Goal: Check status: Check status

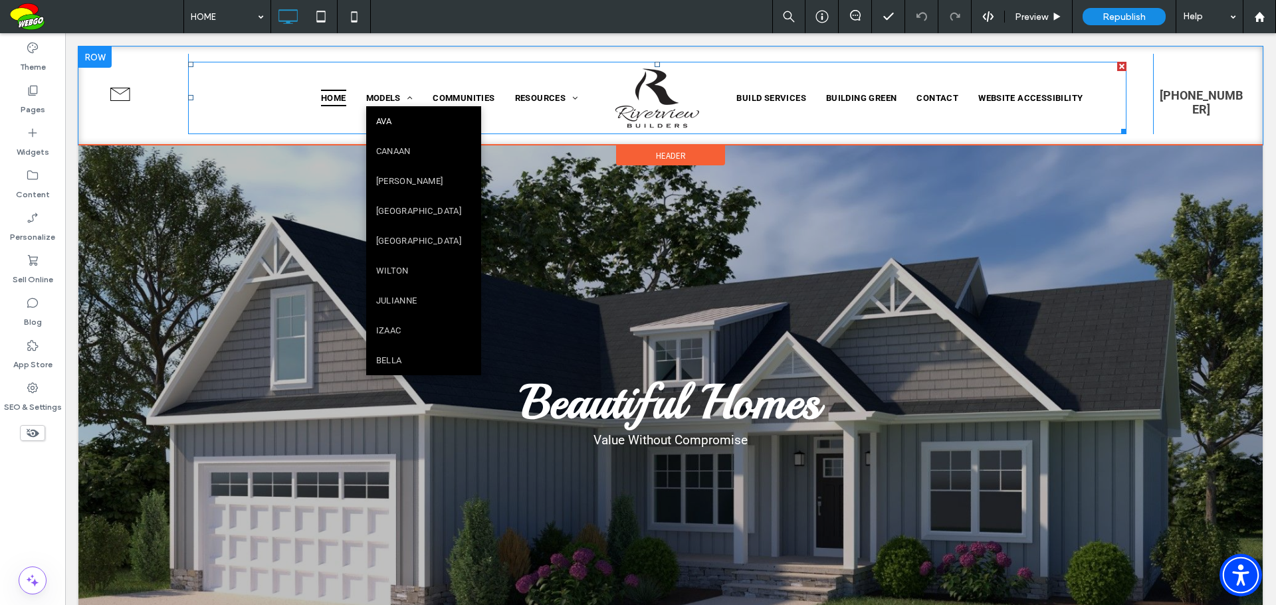
click at [380, 122] on span "AVA" at bounding box center [384, 121] width 16 height 10
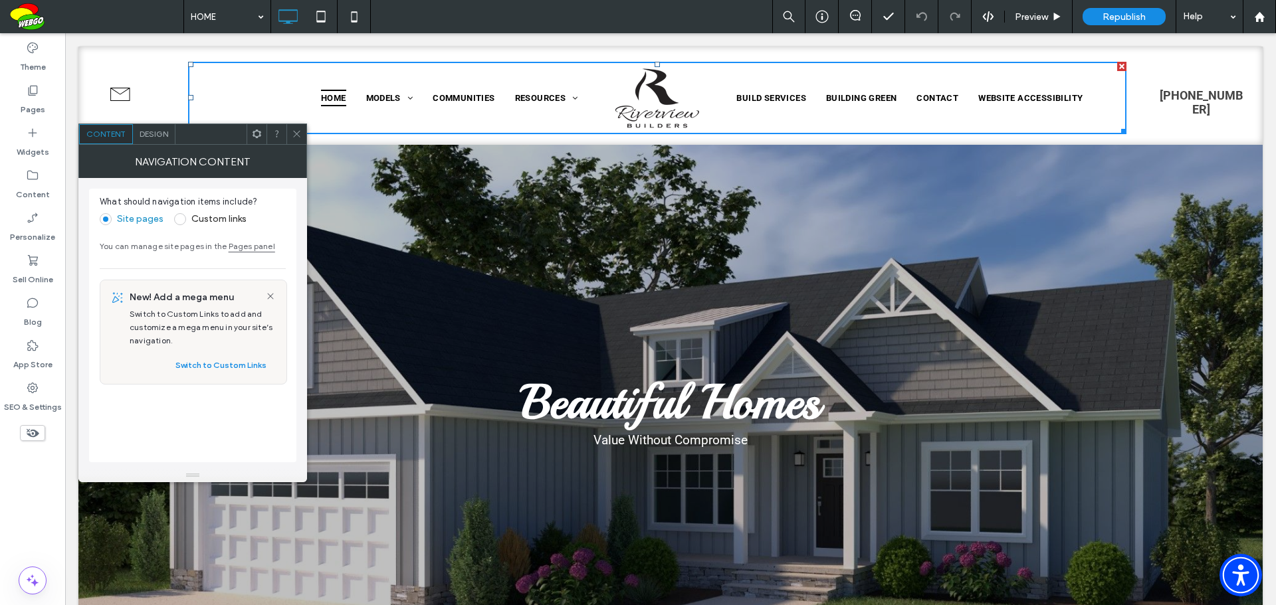
click at [294, 132] on icon at bounding box center [297, 134] width 10 height 10
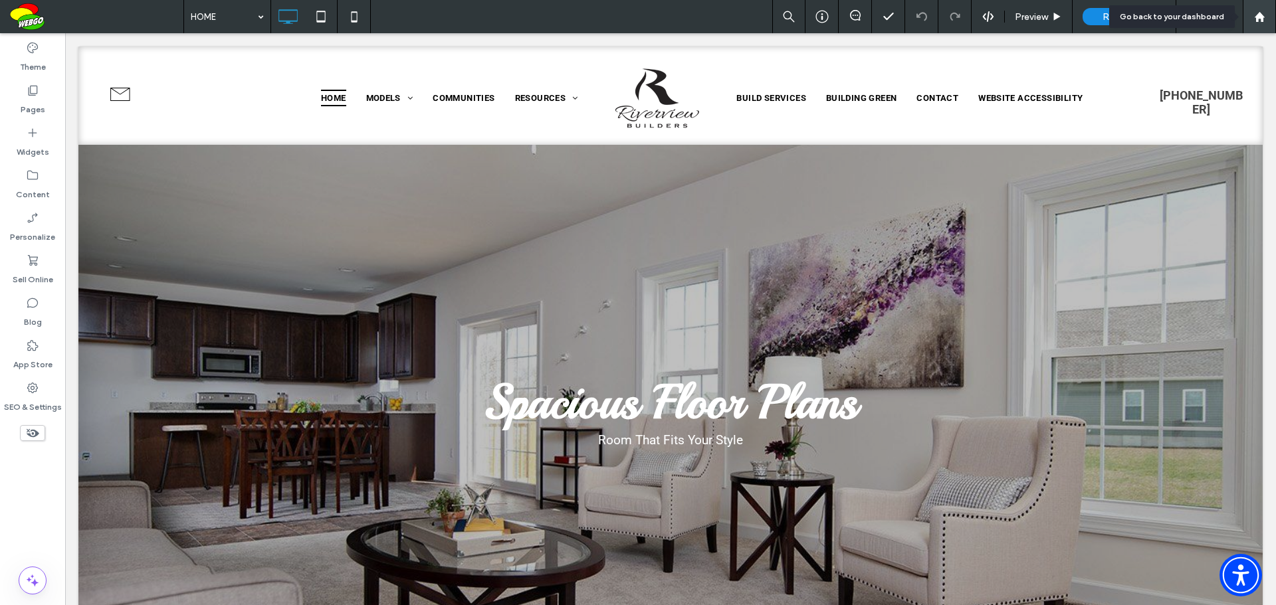
click at [1264, 18] on icon at bounding box center [1259, 16] width 11 height 11
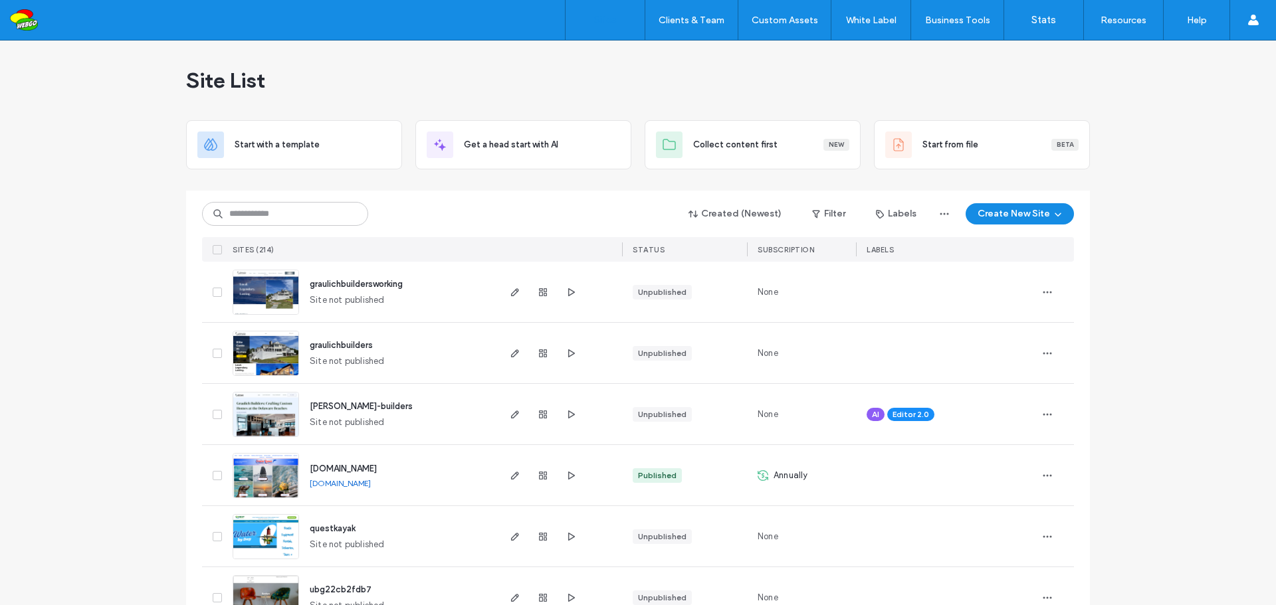
click at [308, 216] on input at bounding box center [285, 214] width 166 height 24
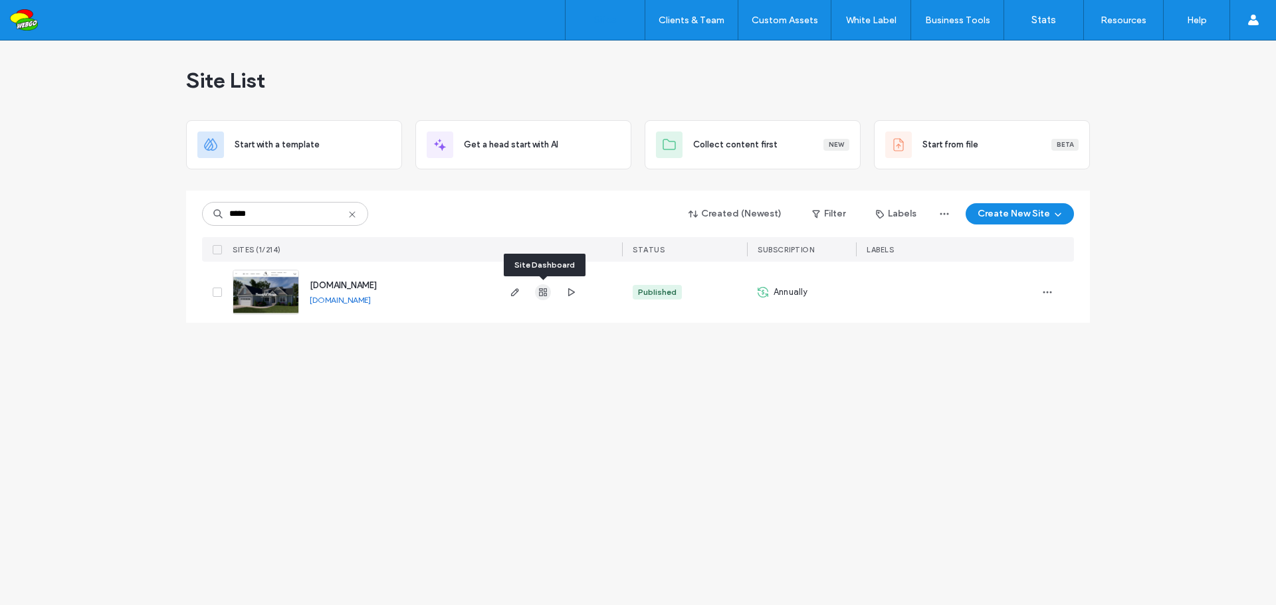
type input "*****"
click at [544, 292] on use "button" at bounding box center [543, 292] width 8 height 8
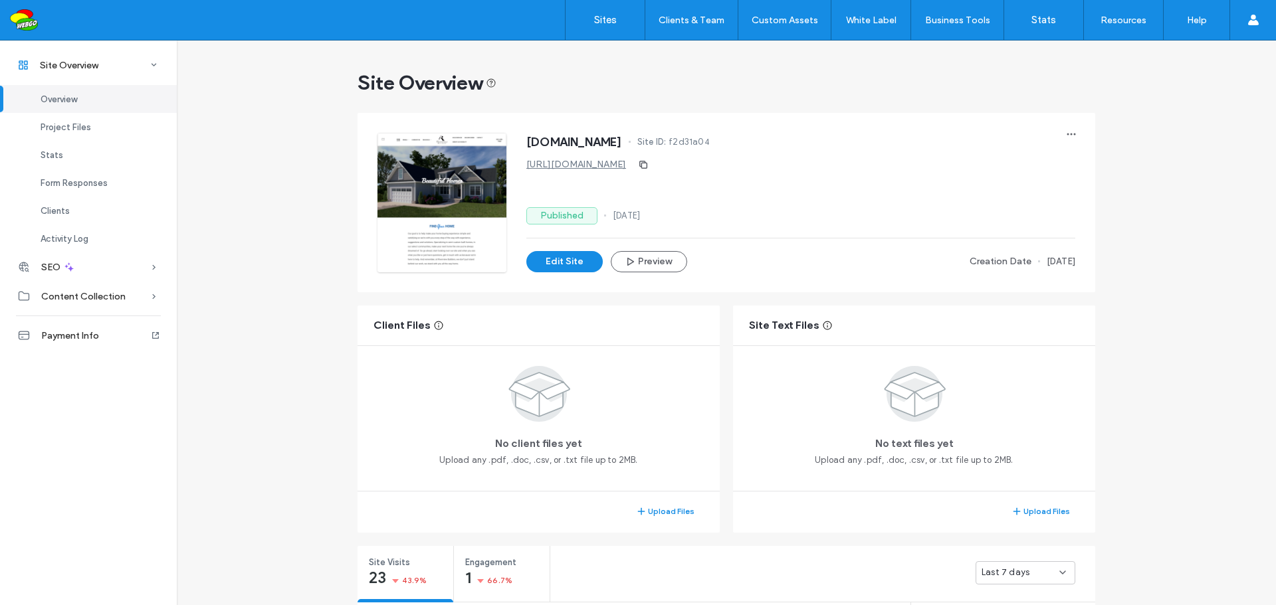
scroll to position [199, 0]
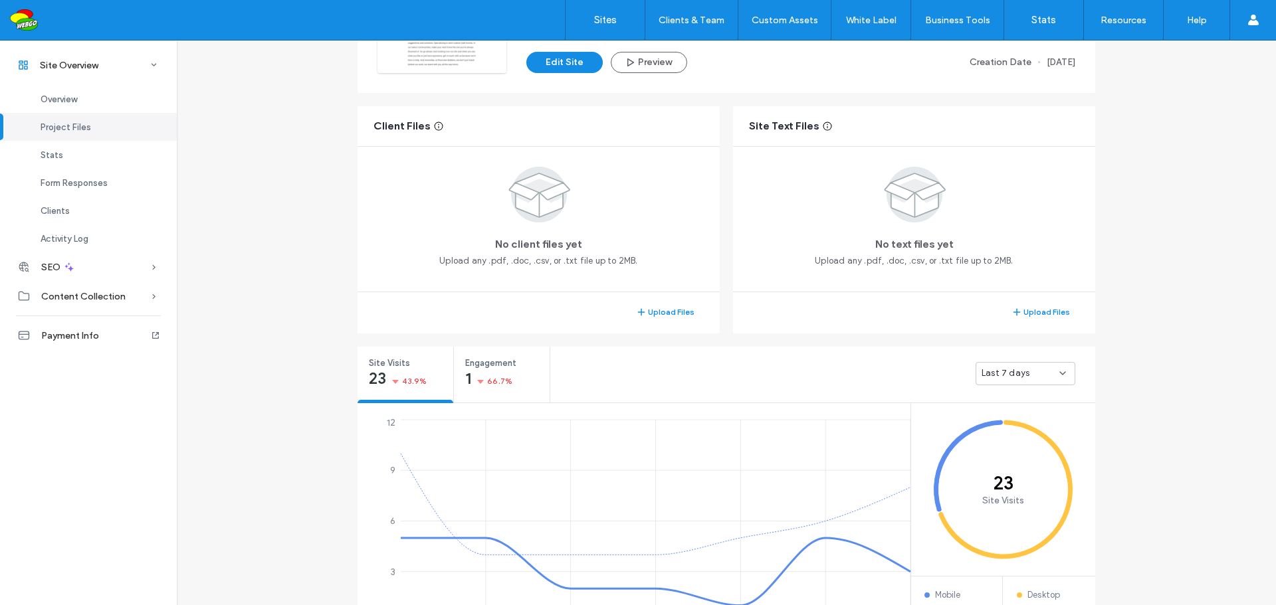
scroll to position [399, 0]
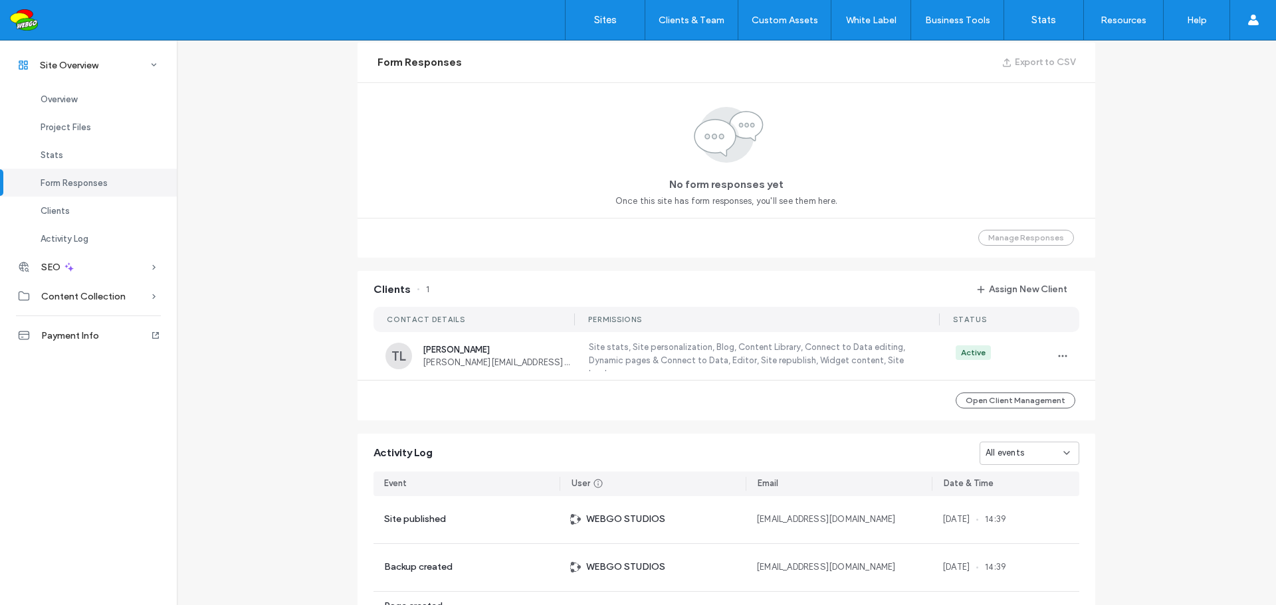
scroll to position [864, 0]
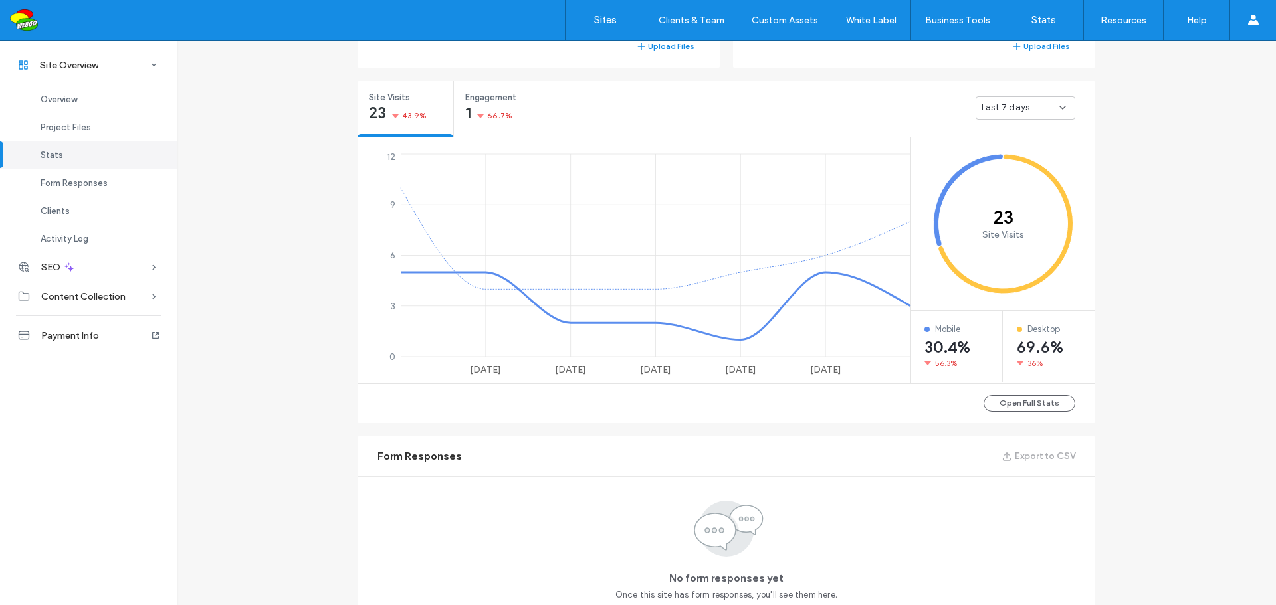
scroll to position [266, 0]
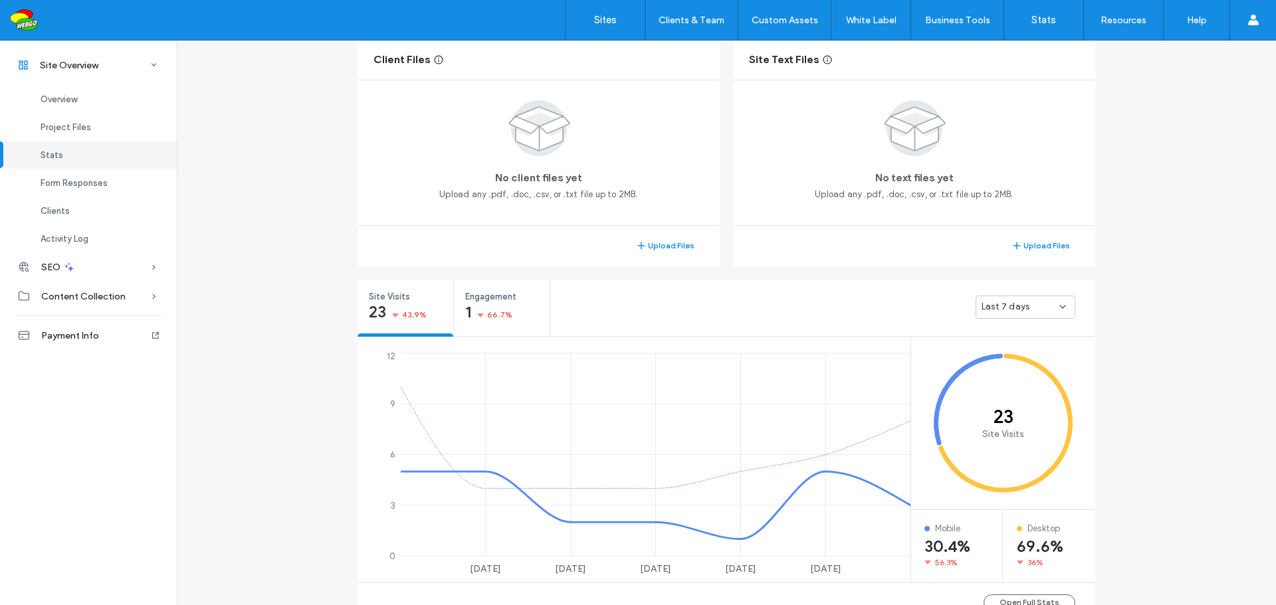
click at [1063, 313] on div "Last 7 days" at bounding box center [1026, 307] width 100 height 23
click at [1016, 377] on span "Last 30 days" at bounding box center [1003, 377] width 53 height 13
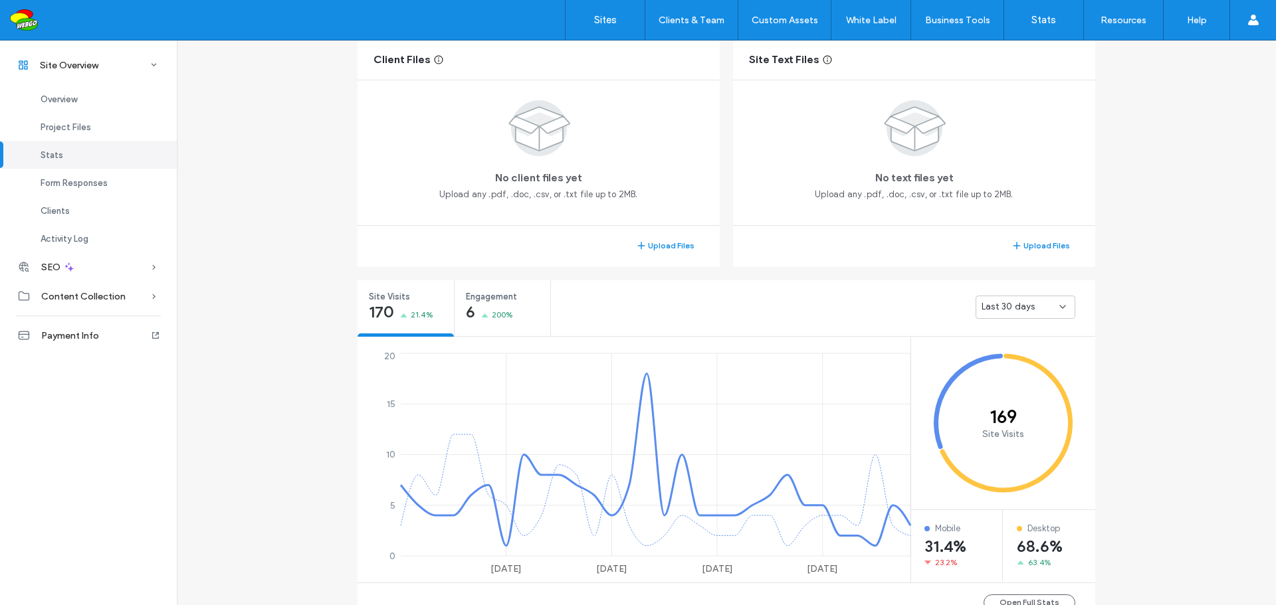
click at [1069, 308] on div "Last 30 days" at bounding box center [1026, 307] width 100 height 23
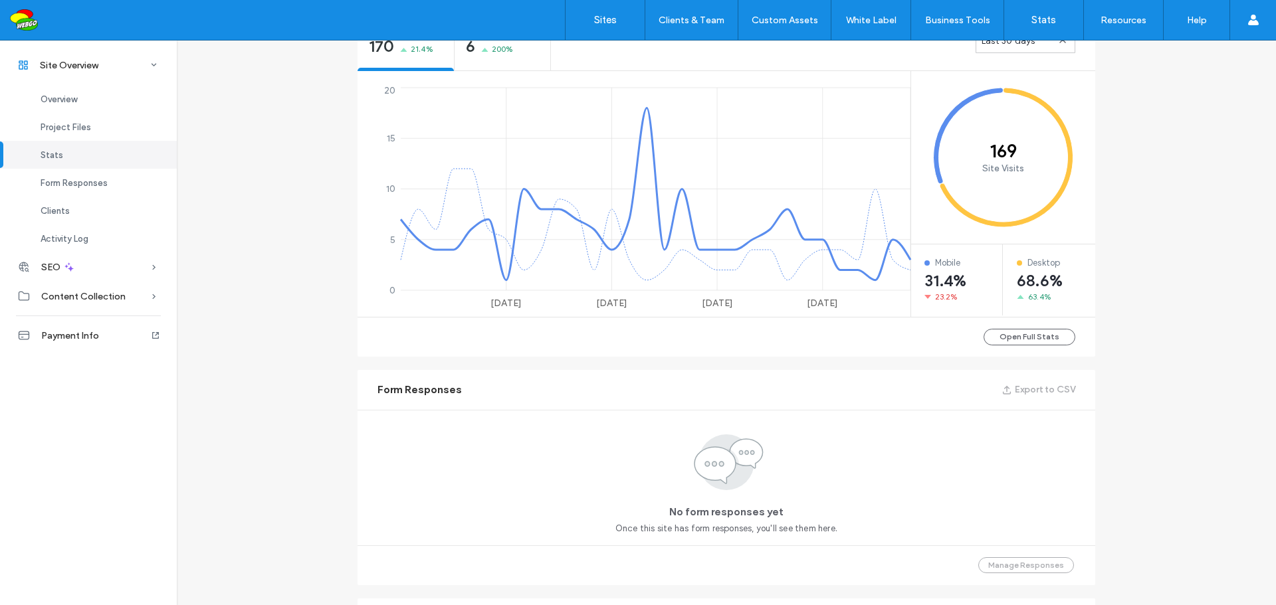
scroll to position [798, 0]
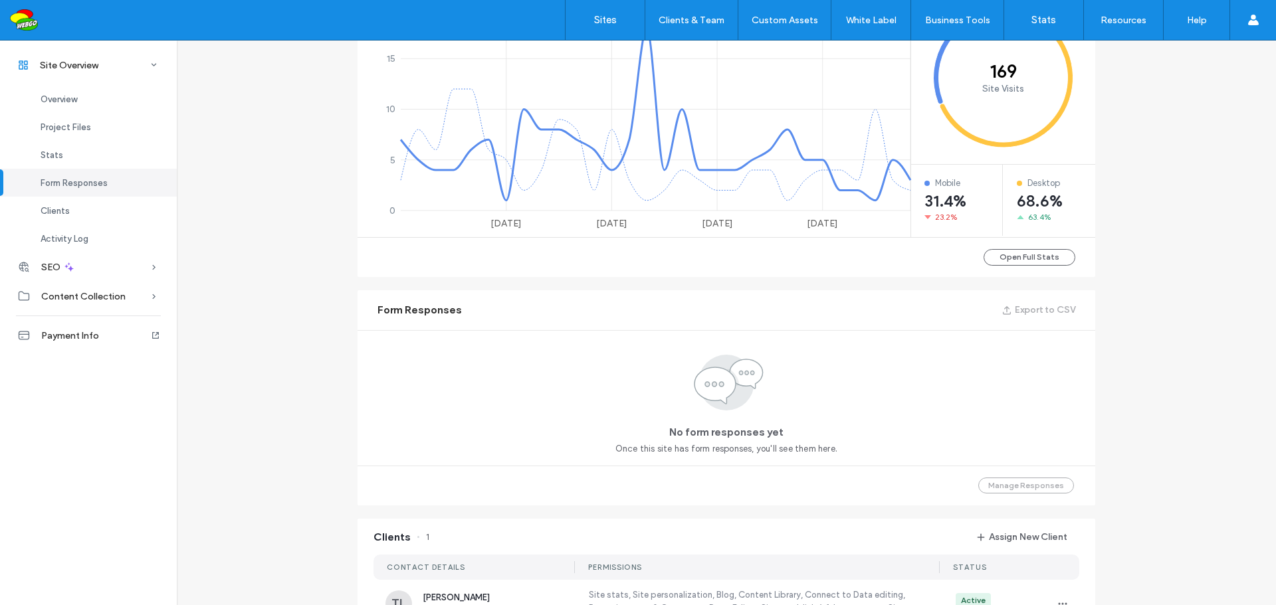
scroll to position [598, 0]
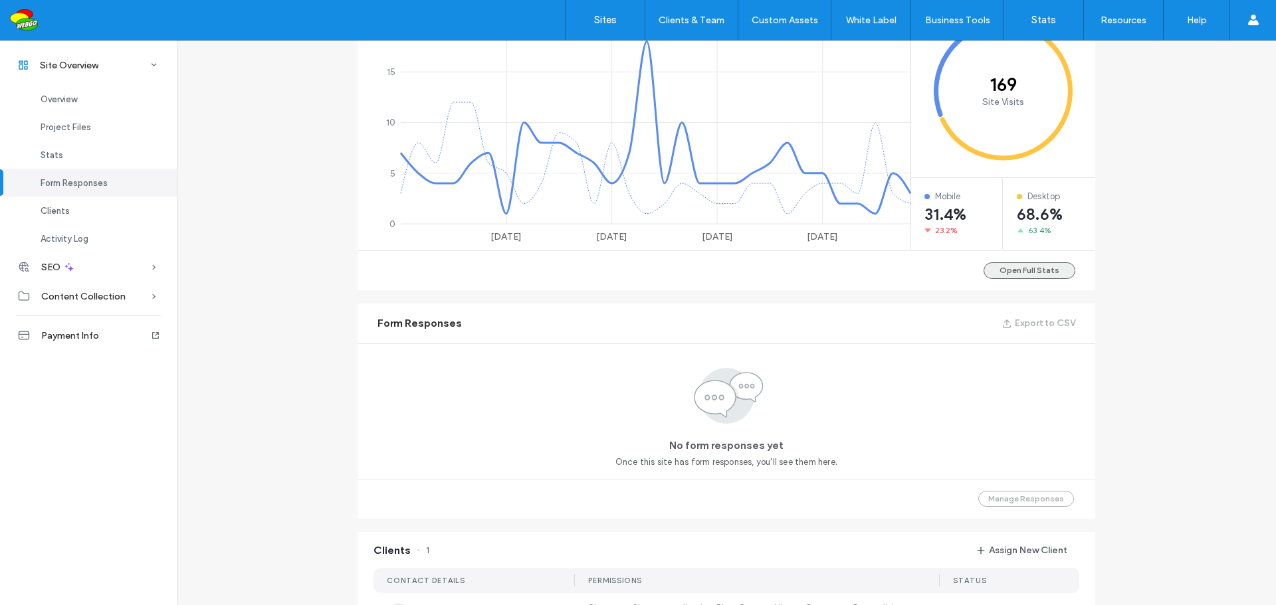
click at [1036, 276] on button "Open Full Stats" at bounding box center [1030, 271] width 92 height 17
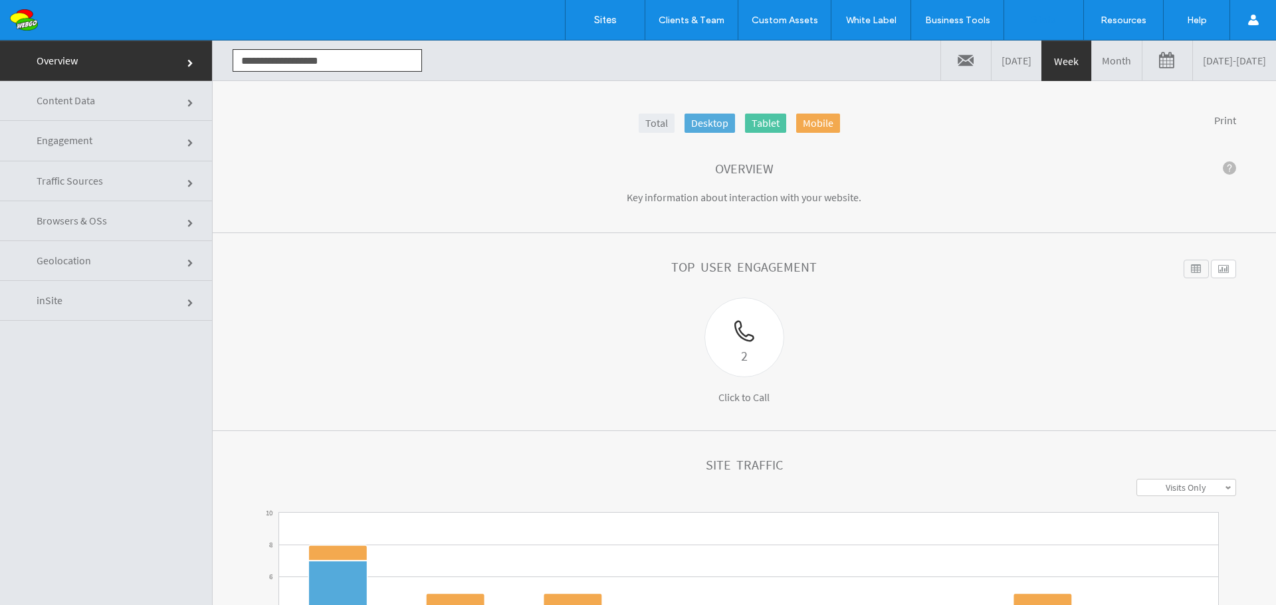
click link "Content Data"
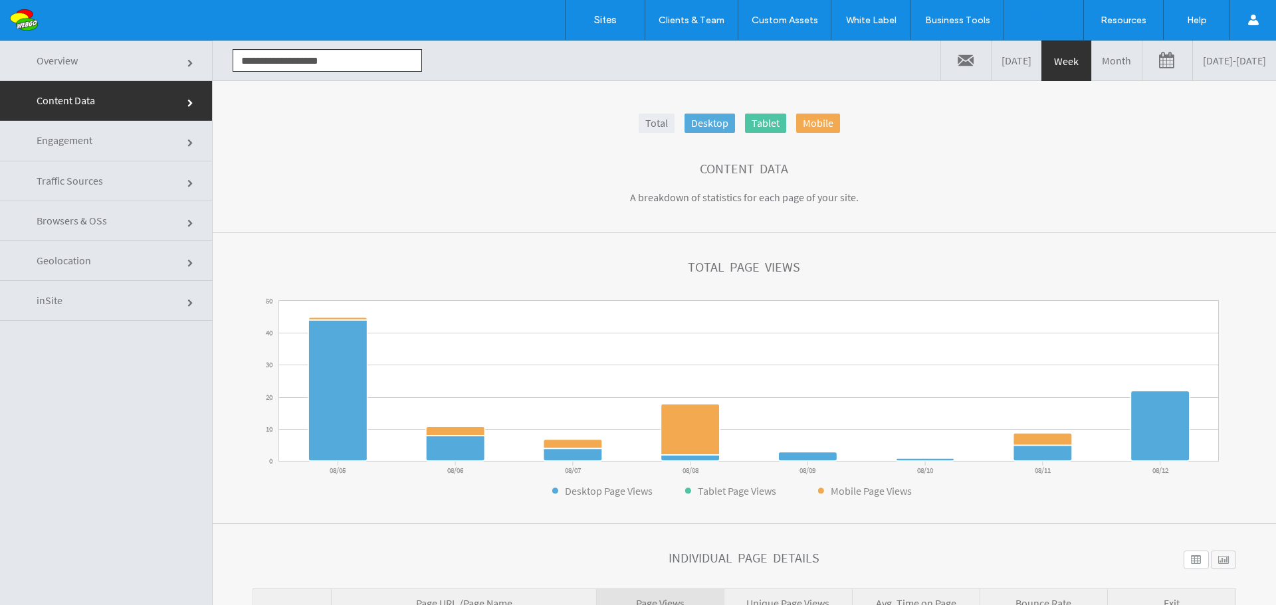
click link "Engagement"
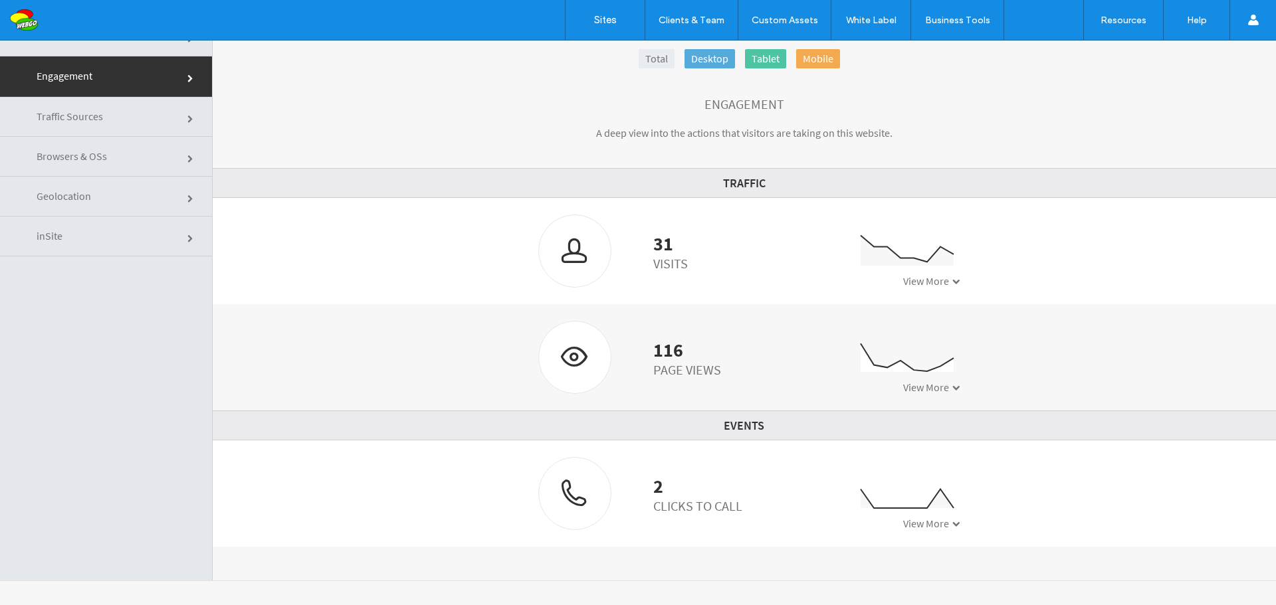
scroll to position [67, 0]
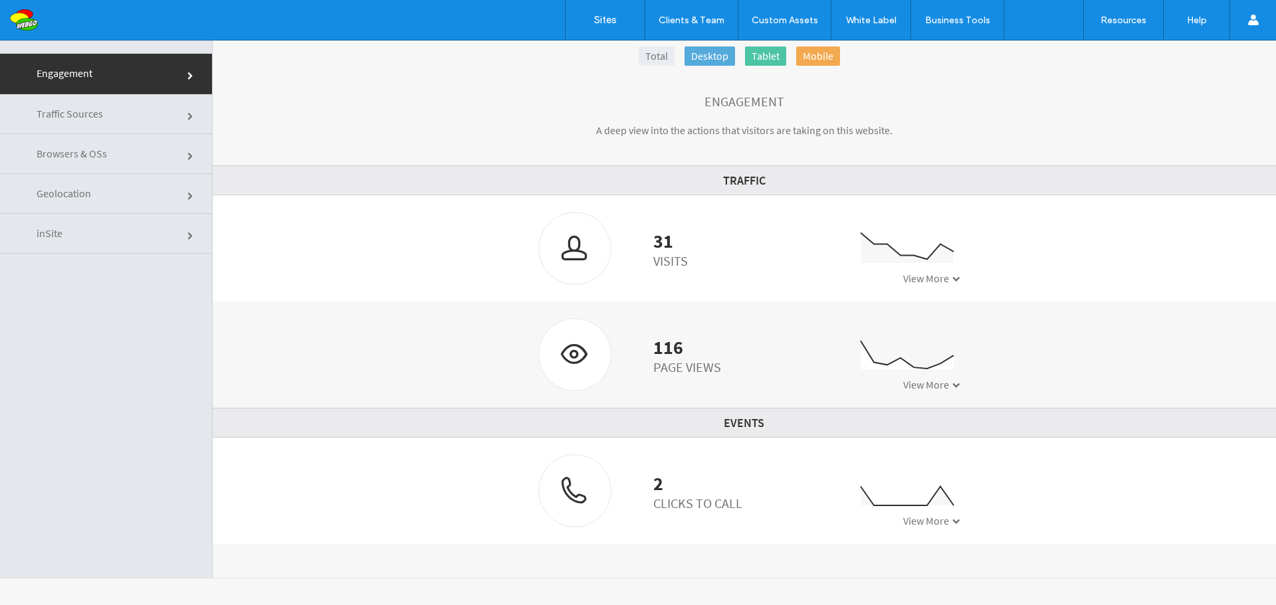
click link "Traffic Sources"
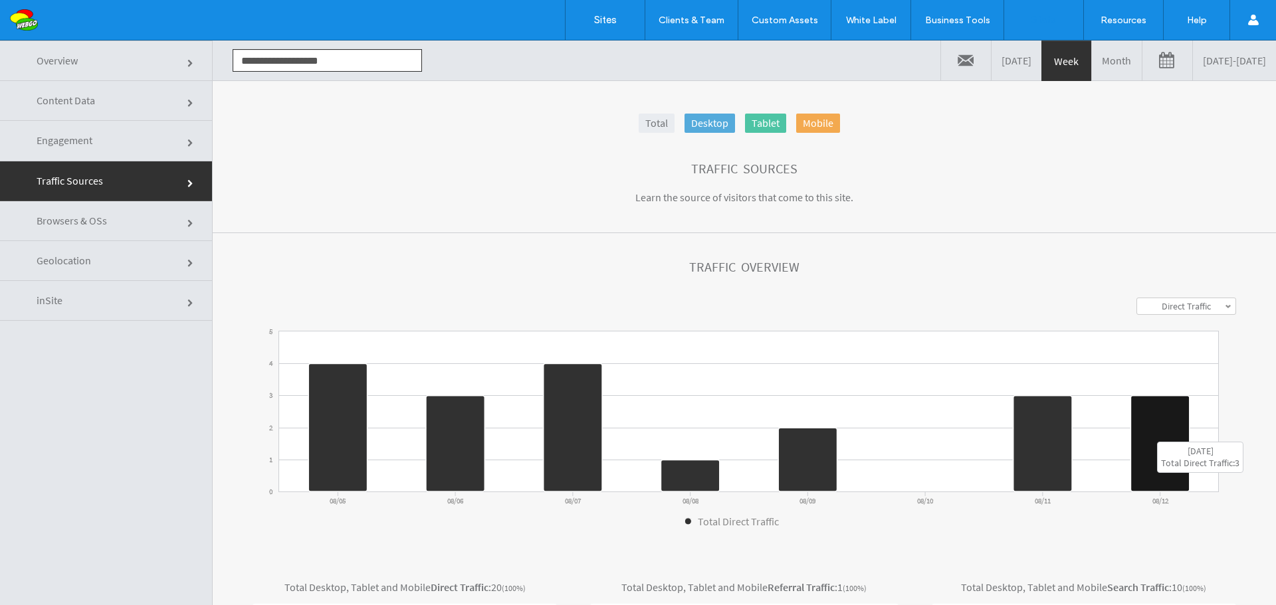
scroll to position [66, 0]
